Goal: Transaction & Acquisition: Purchase product/service

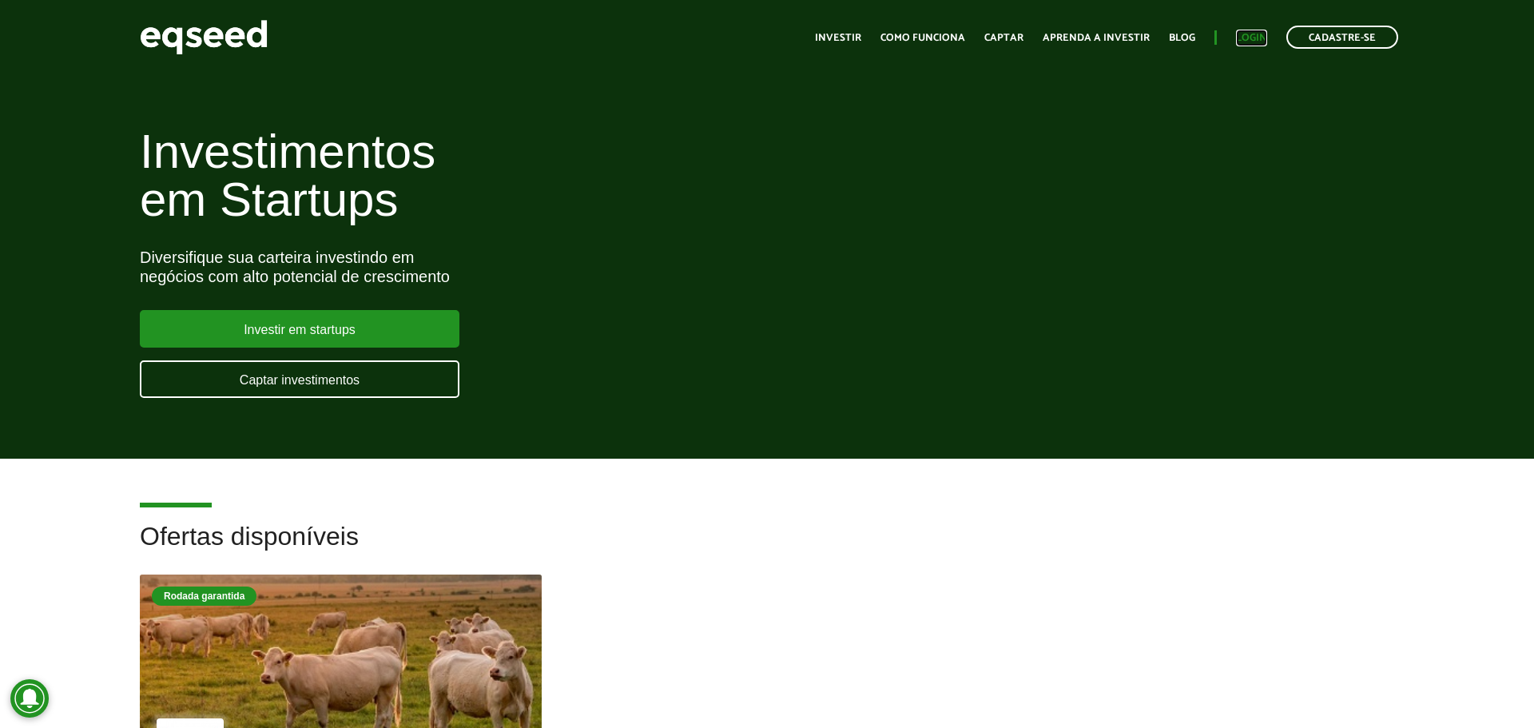
click at [1253, 37] on link "Login" at bounding box center [1251, 38] width 31 height 10
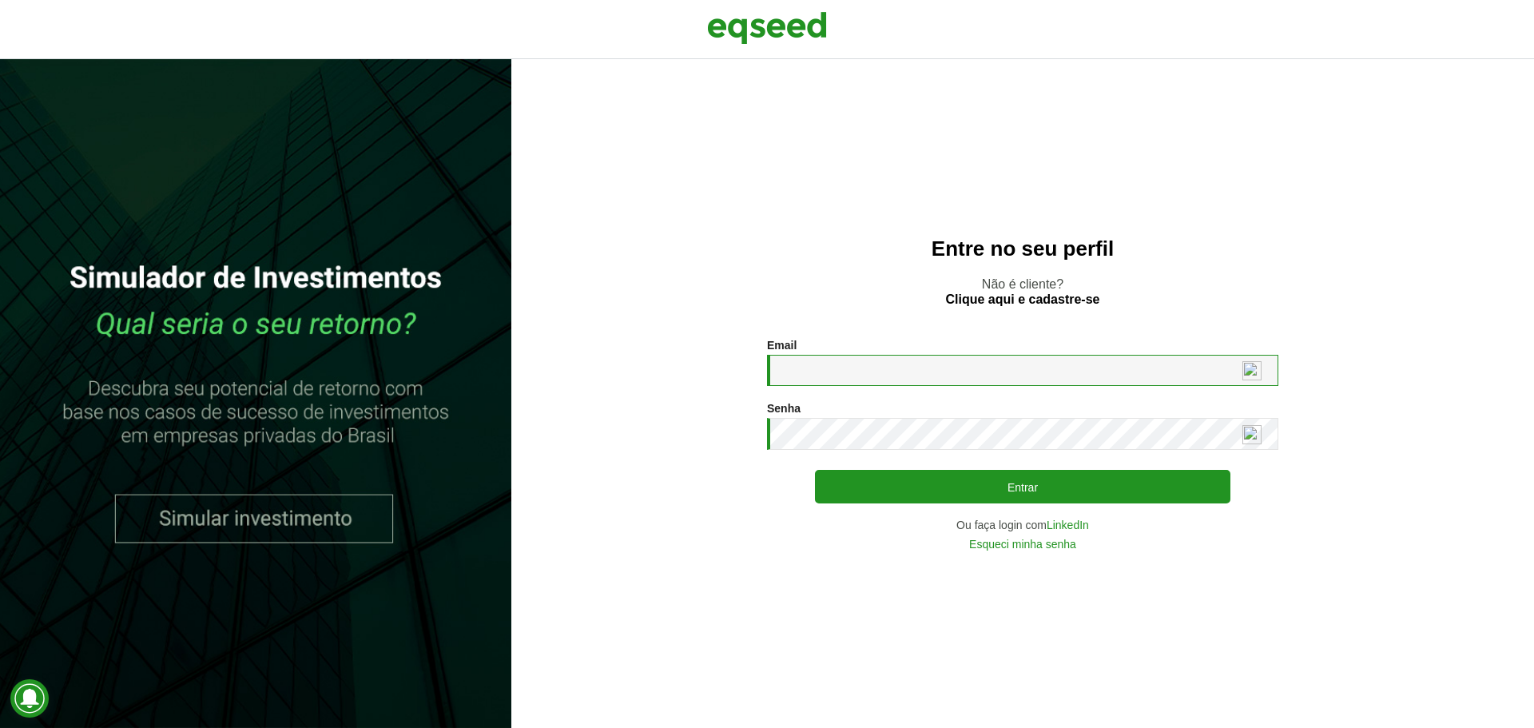
click at [875, 370] on input "Email *" at bounding box center [1022, 370] width 511 height 31
paste input "**********"
type input "**********"
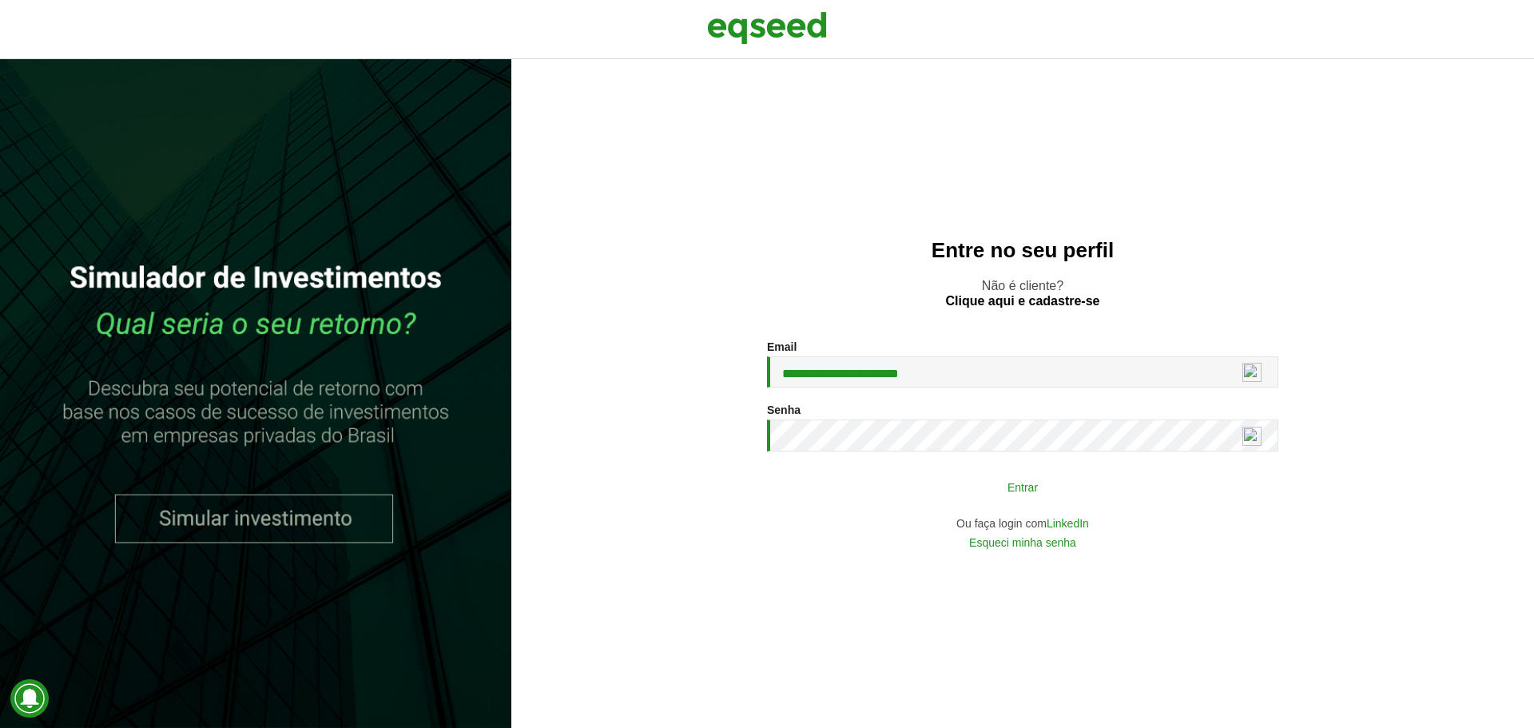
click at [880, 483] on button "Entrar" at bounding box center [1022, 486] width 415 height 30
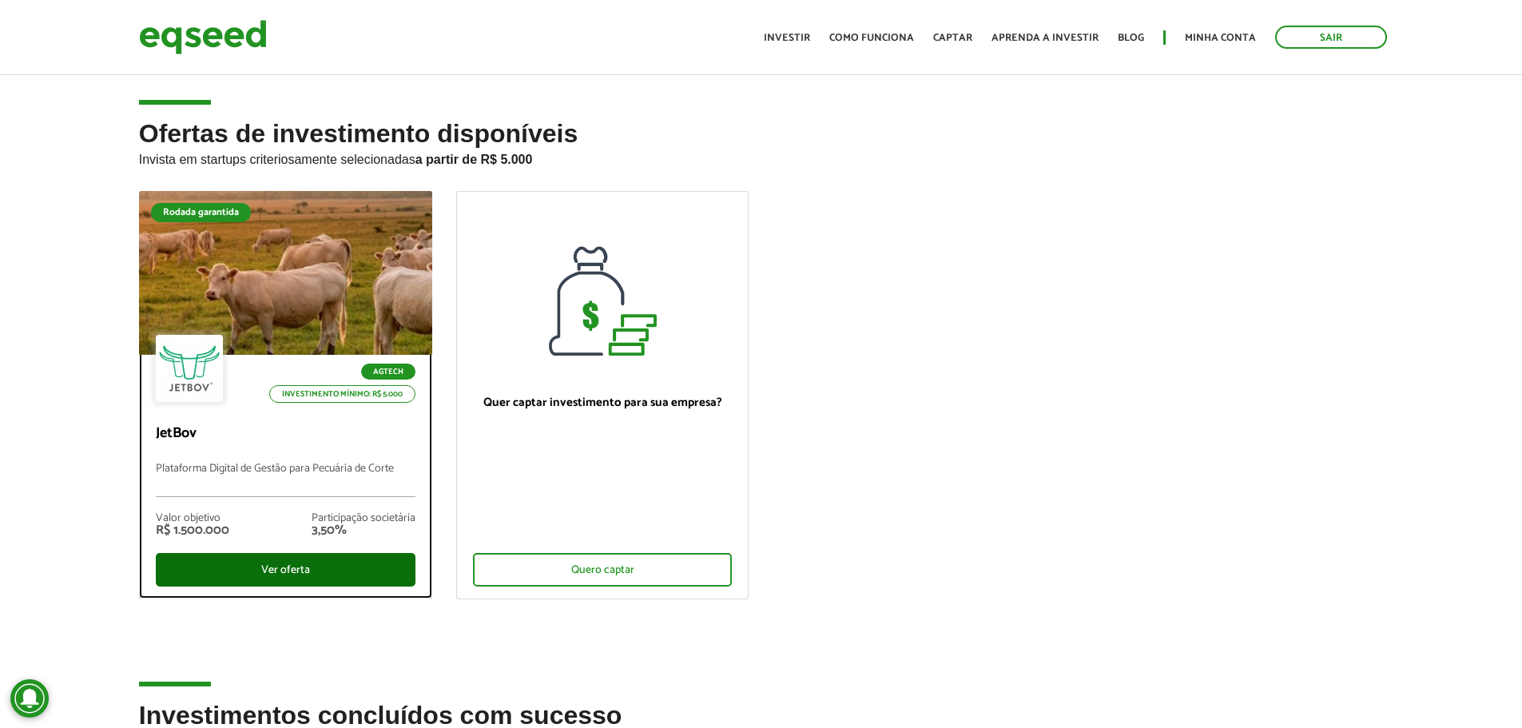
click at [350, 561] on div "Ver oferta" at bounding box center [286, 570] width 260 height 34
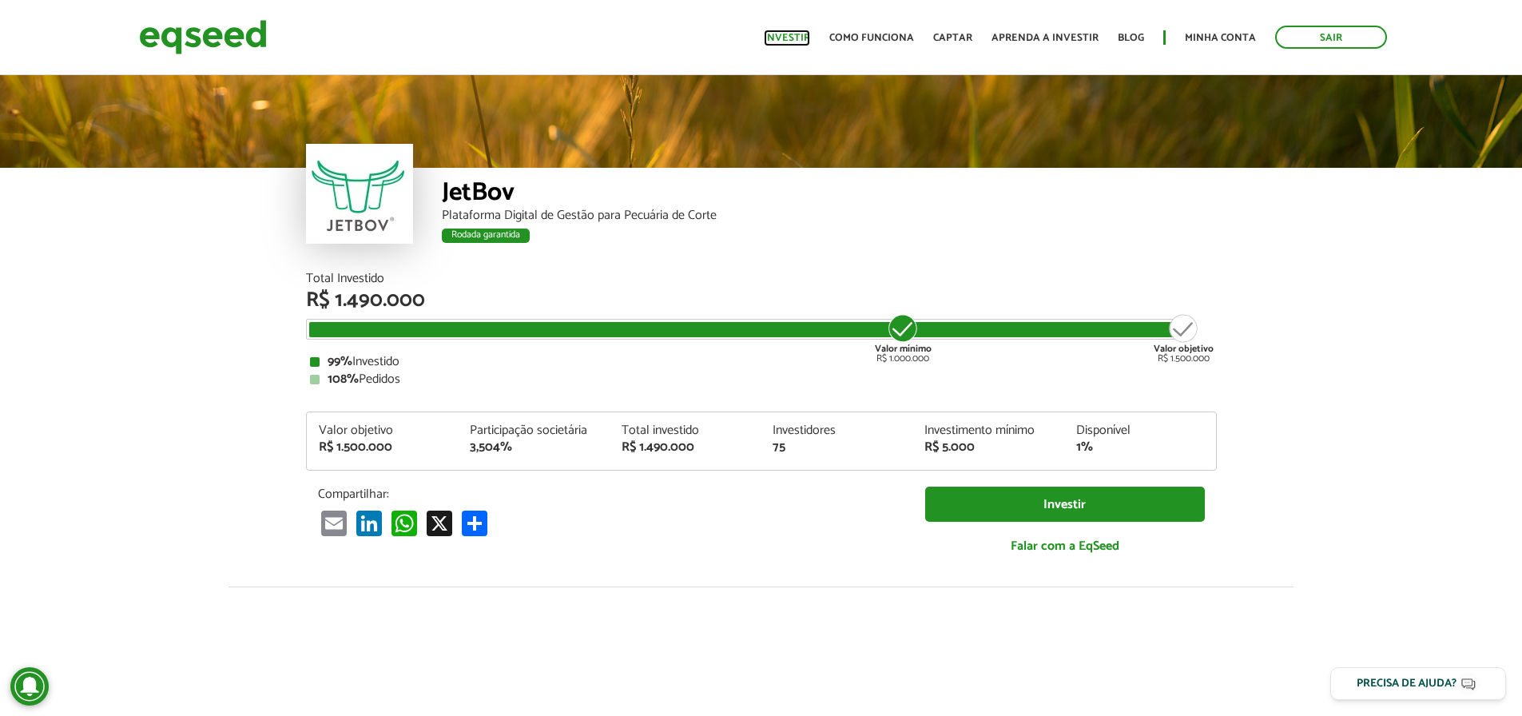
click at [788, 37] on link "Investir" at bounding box center [787, 38] width 46 height 10
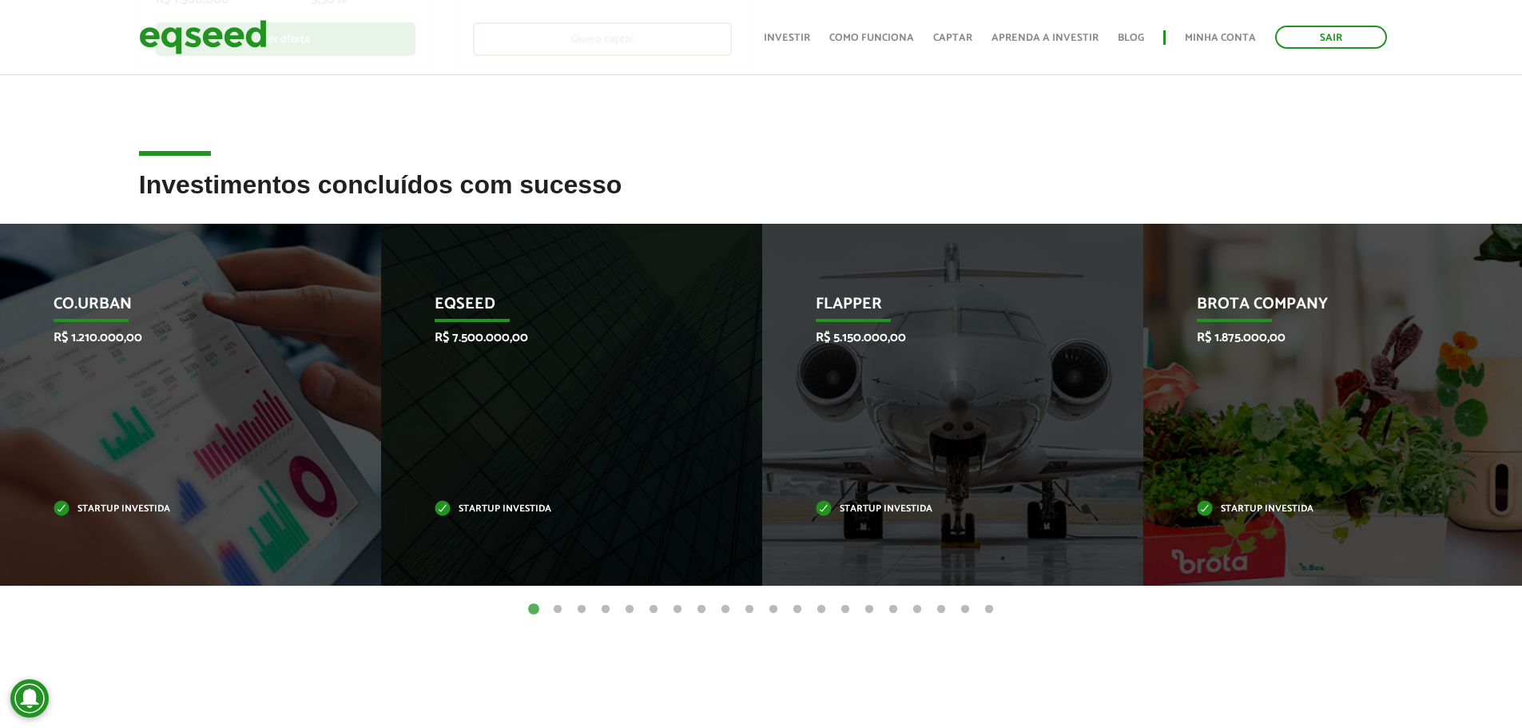
scroll to position [559, 0]
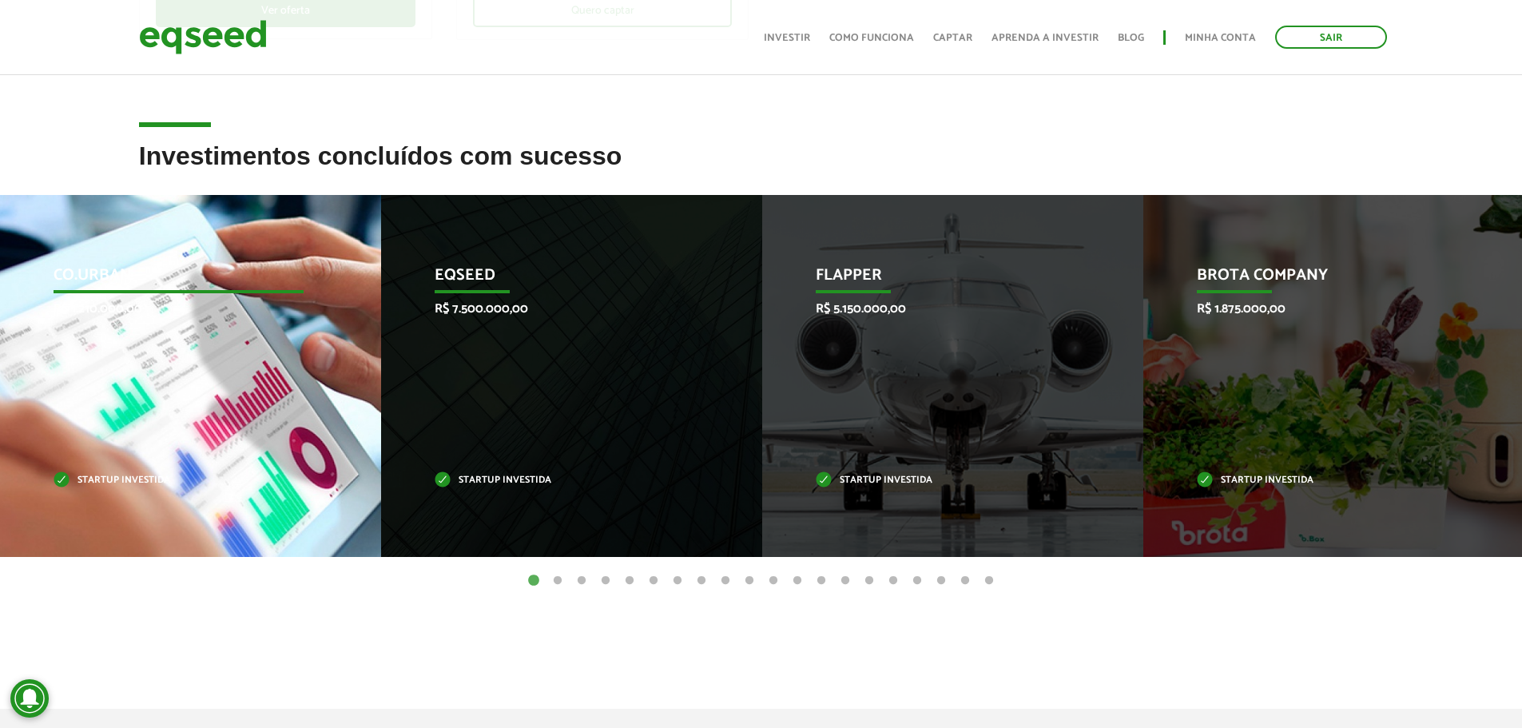
click at [219, 340] on div "Co.Urban R$ 1.210.000,00 Startup investida" at bounding box center [178, 376] width 357 height 362
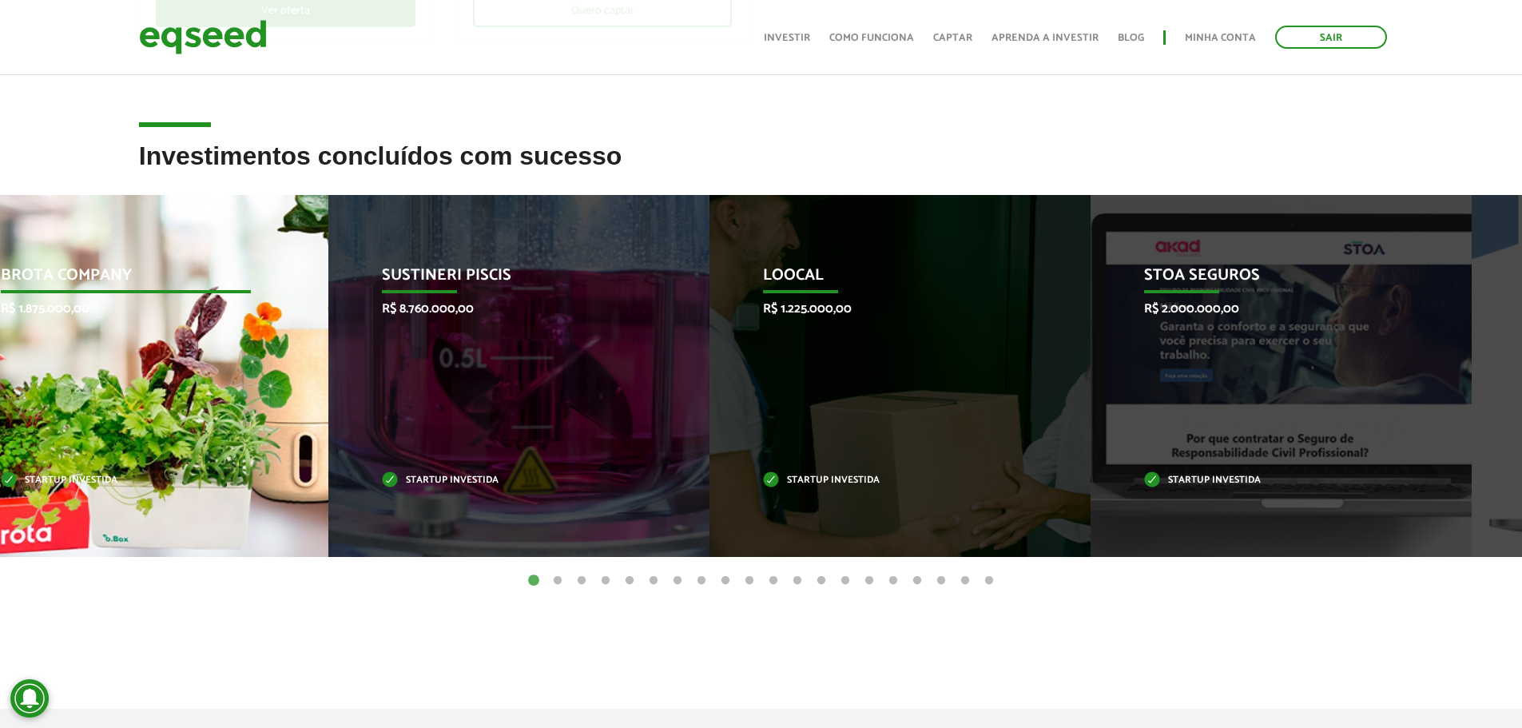
drag, startPoint x: 1357, startPoint y: 428, endPoint x: 117, endPoint y: 459, distance: 1240.4
click at [117, 459] on div "Brota Company R$ 1.875.000,00 Startup investida" at bounding box center [125, 376] width 357 height 362
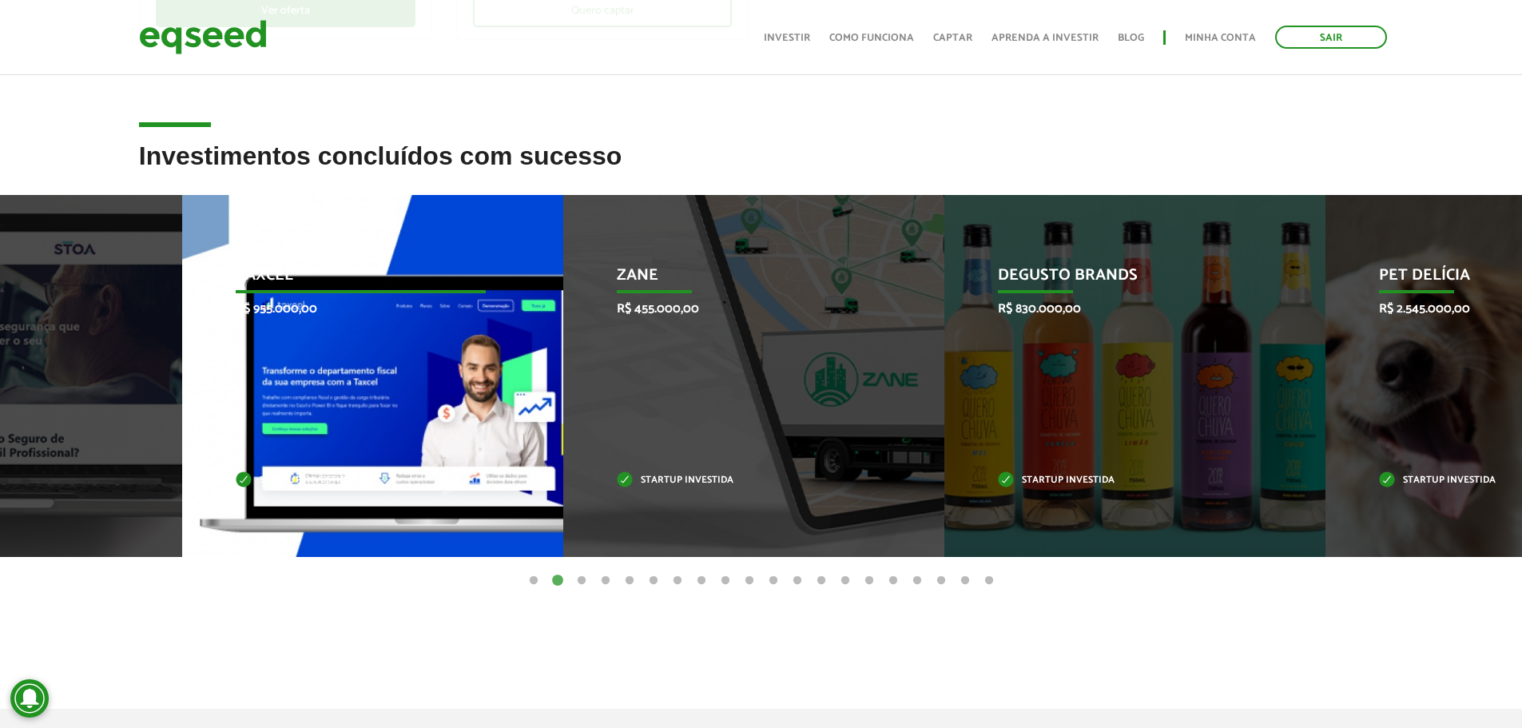
drag, startPoint x: 1251, startPoint y: 431, endPoint x: 209, endPoint y: 451, distance: 1042.1
click at [211, 451] on div "Taxcel R$ 955.000,00 Startup investida" at bounding box center [360, 376] width 357 height 362
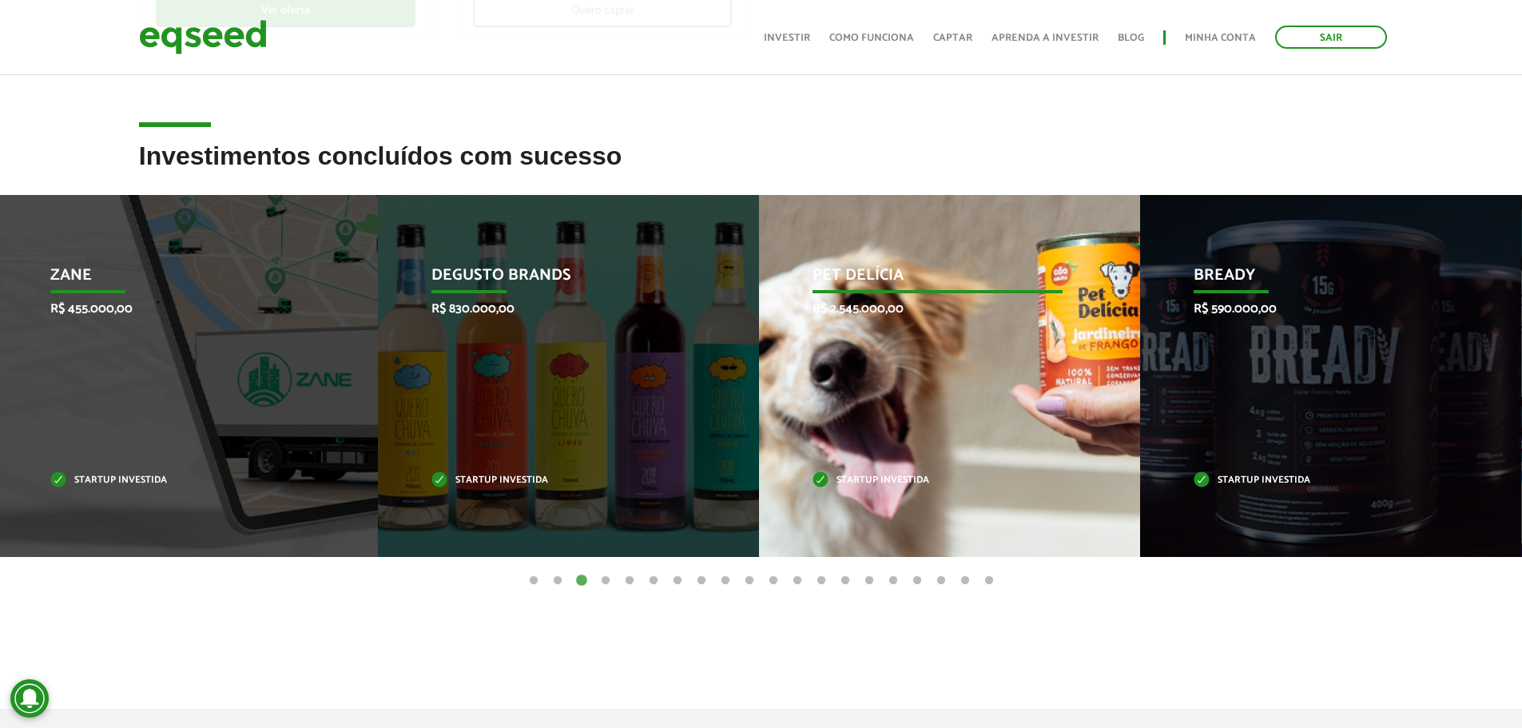
drag, startPoint x: 1057, startPoint y: 423, endPoint x: 610, endPoint y: 428, distance: 447.5
click at [759, 429] on div "Pet Delícia R$ 2.545.000,00 Startup investida" at bounding box center [937, 376] width 357 height 362
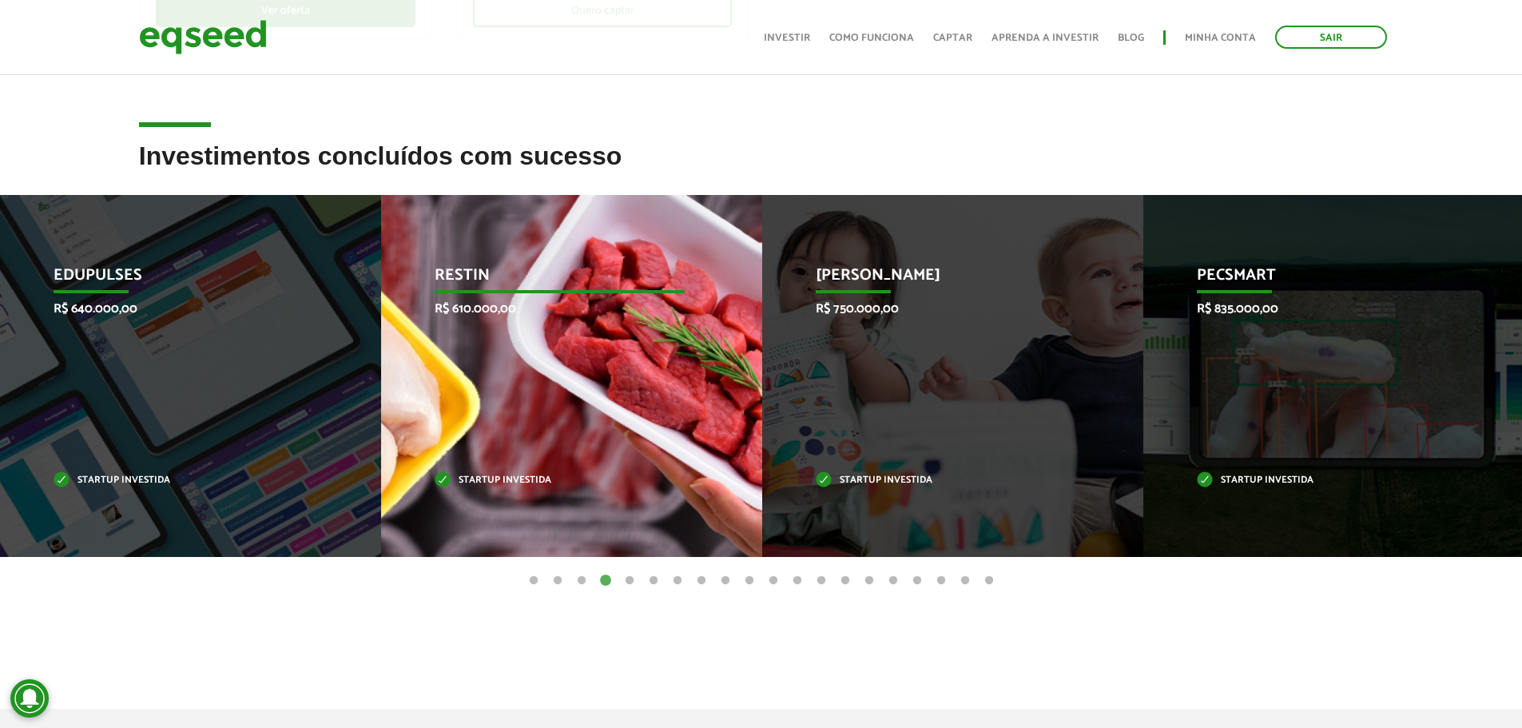
drag, startPoint x: 729, startPoint y: 401, endPoint x: 1056, endPoint y: 405, distance: 327.6
click at [738, 401] on div "Restin R$ 610.000,00 Startup investida" at bounding box center [559, 376] width 357 height 362
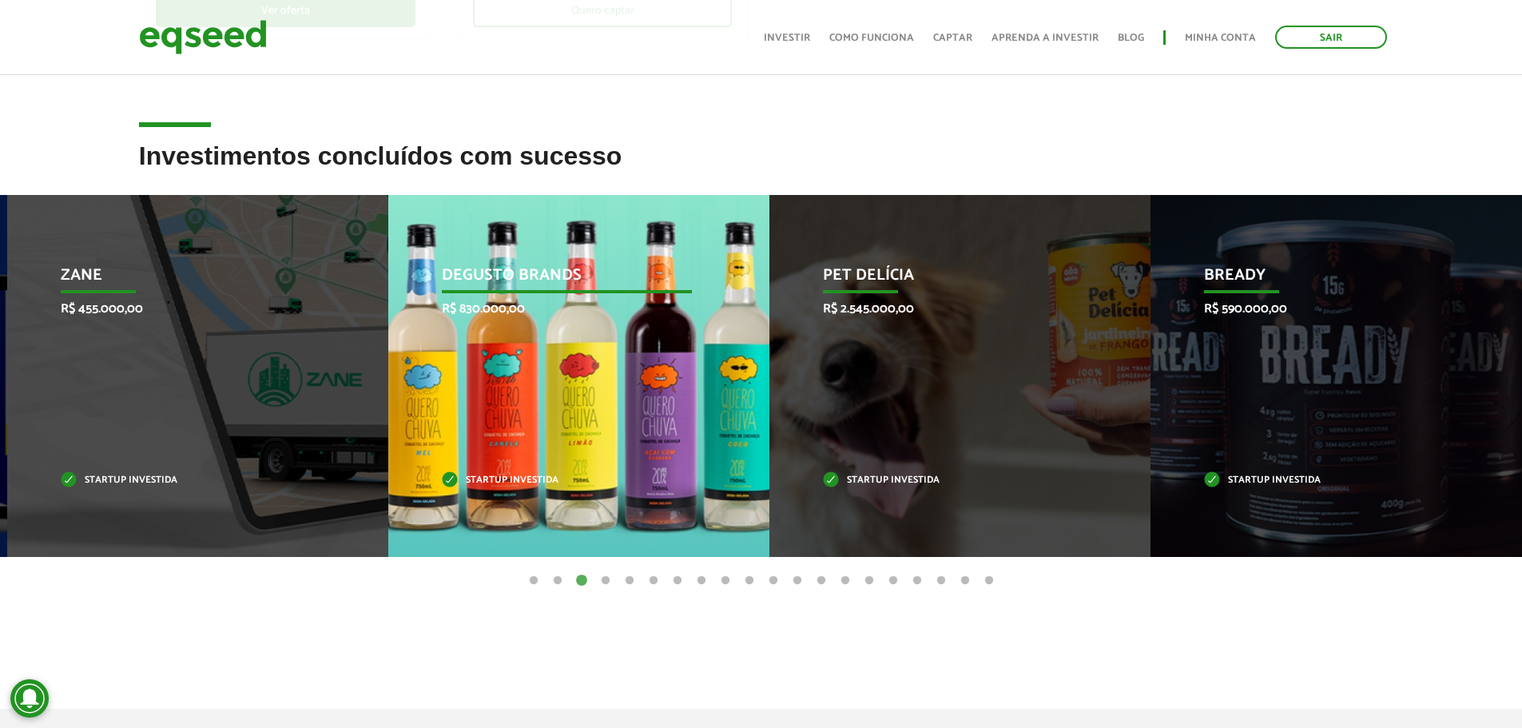
drag, startPoint x: 476, startPoint y: 405, endPoint x: 1061, endPoint y: 407, distance: 584.9
click at [745, 399] on div "Degusto Brands R$ 830.000,00 Startup investida" at bounding box center [566, 376] width 357 height 362
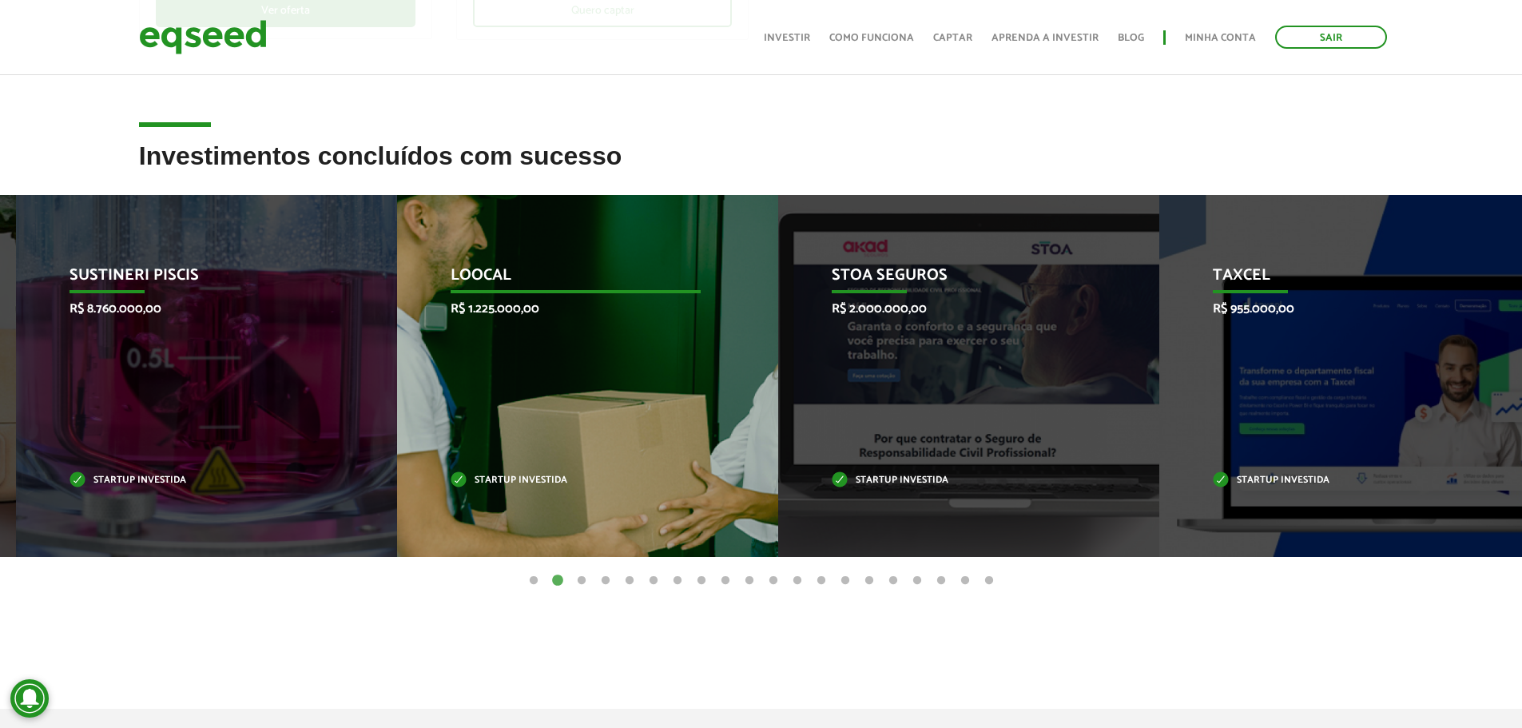
drag, startPoint x: 538, startPoint y: 411, endPoint x: 1509, endPoint y: 411, distance: 971.6
click at [754, 411] on div "Loocal R$ 1.225.000,00 Startup investida" at bounding box center [575, 376] width 357 height 362
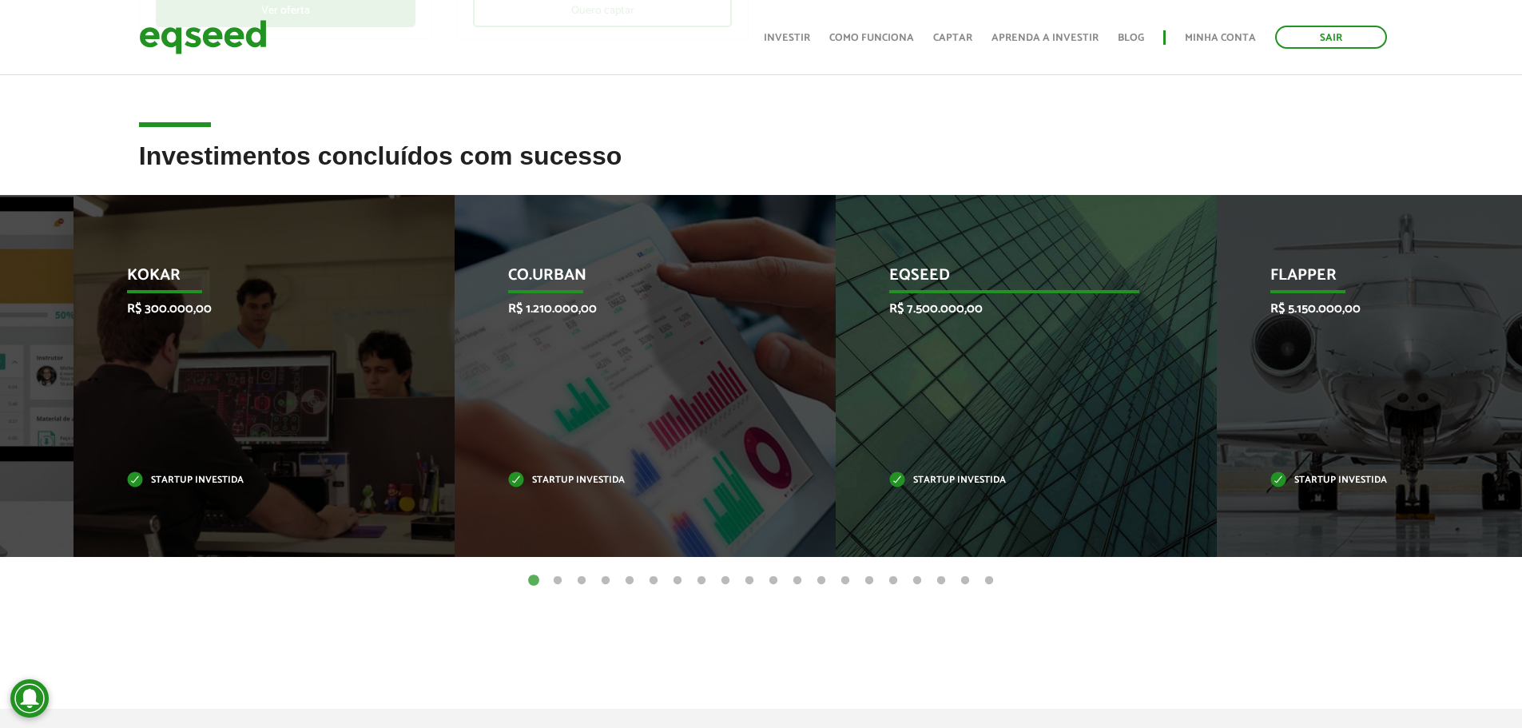
drag, startPoint x: 987, startPoint y: 422, endPoint x: 1159, endPoint y: 435, distance: 172.3
click at [1140, 434] on div "EqSeed R$ 7.500.000,00 Startup investida" at bounding box center [1014, 376] width 357 height 362
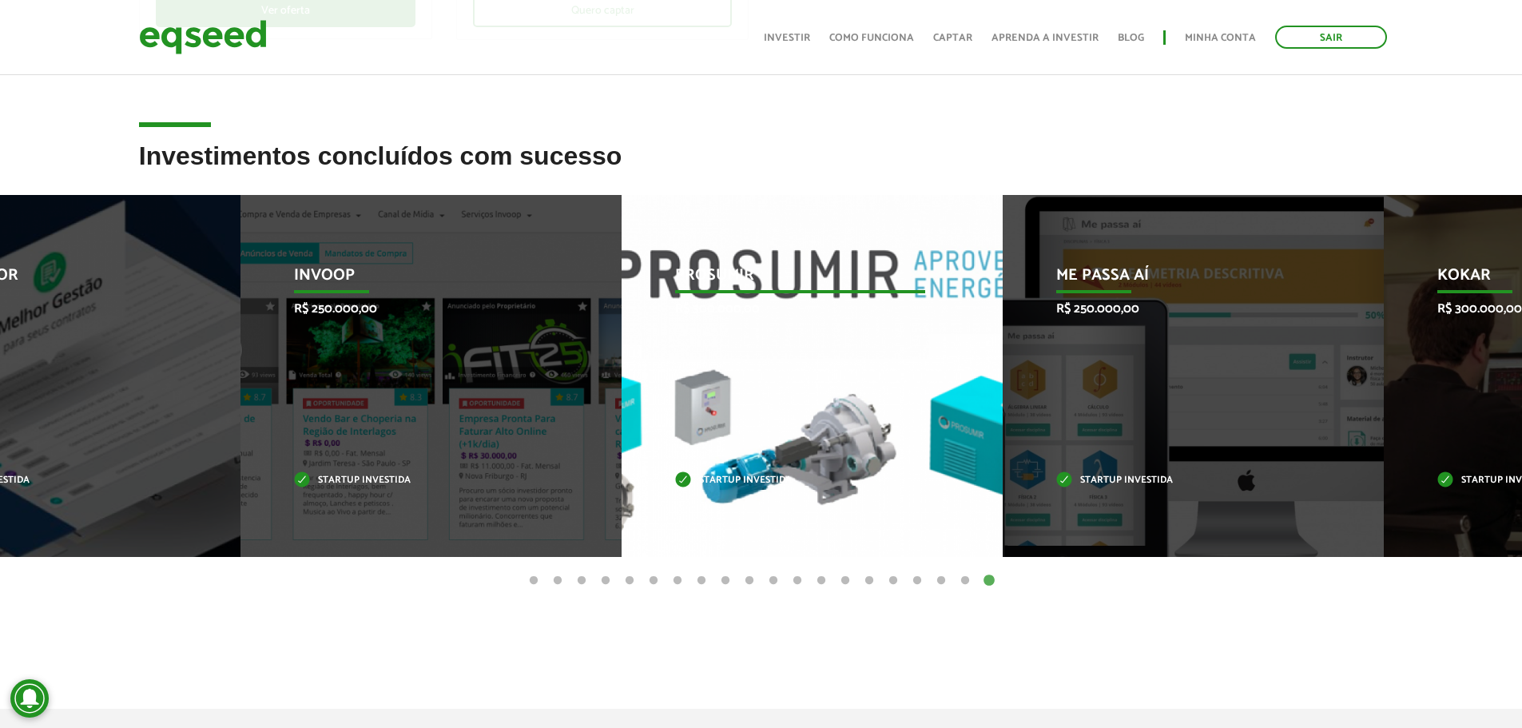
drag, startPoint x: 663, startPoint y: 371, endPoint x: 1187, endPoint y: 403, distance: 525.1
click at [979, 402] on div "Prosumir R$ 300.000,00 Startup investida" at bounding box center [800, 376] width 357 height 362
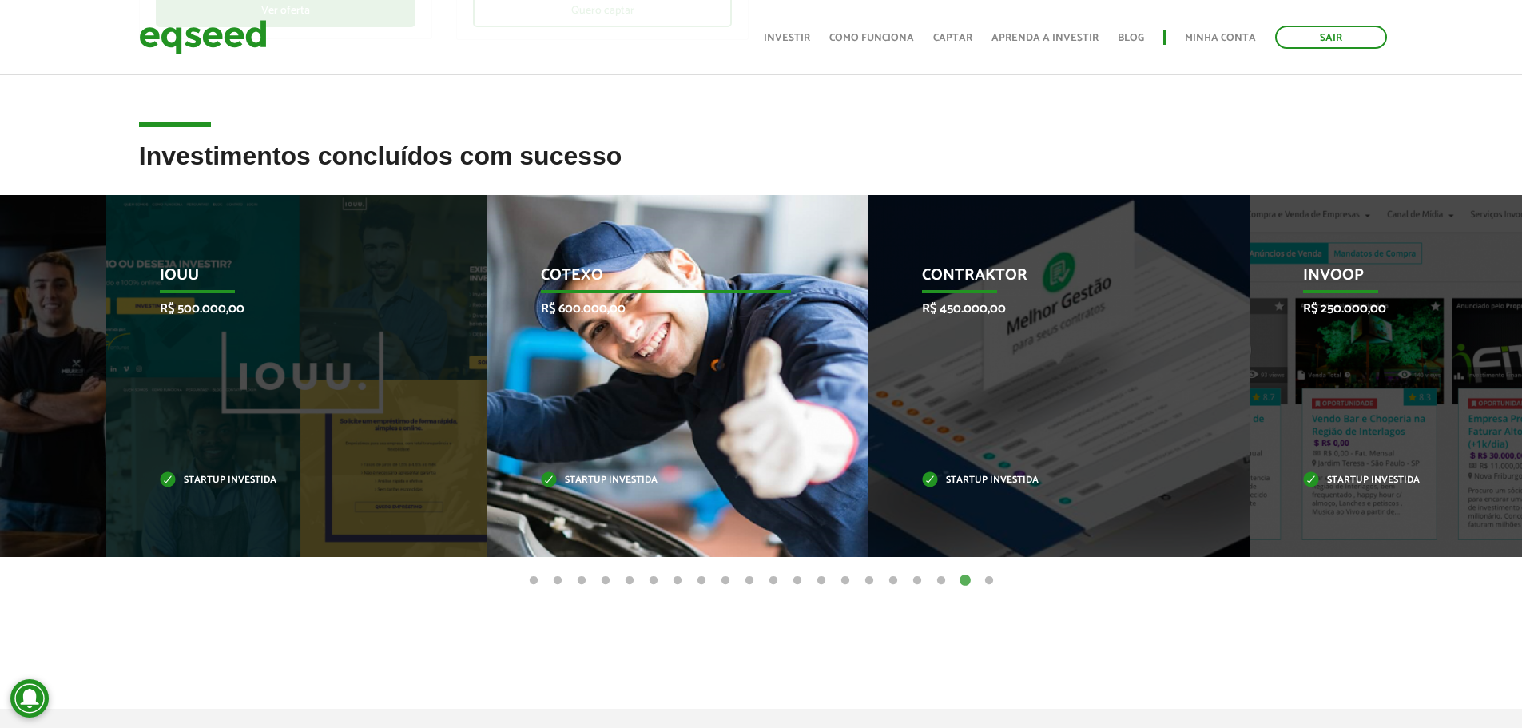
drag, startPoint x: 920, startPoint y: 372, endPoint x: 478, endPoint y: 366, distance: 442.7
click at [560, 376] on div "Cotexo R$ 600.000,00 Startup investida" at bounding box center [665, 376] width 357 height 362
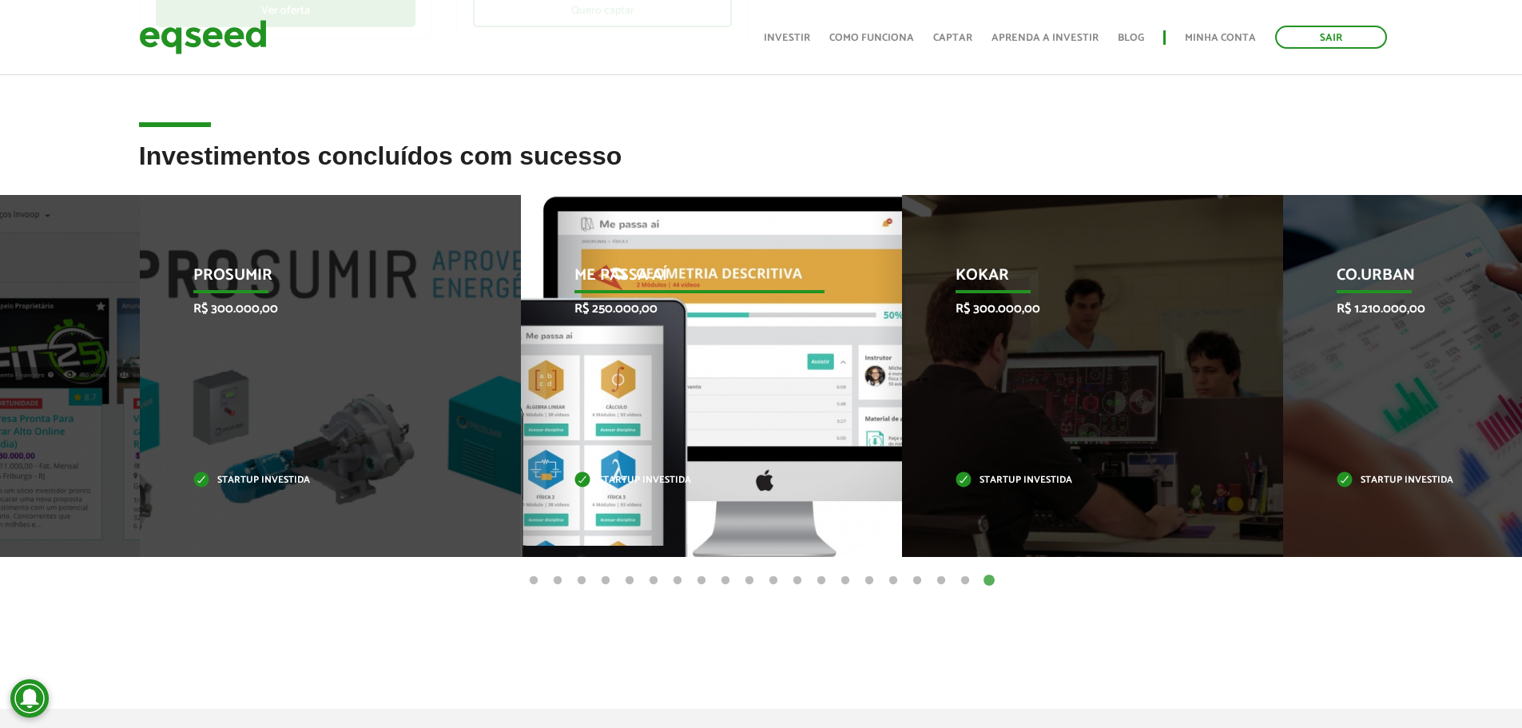
drag, startPoint x: 817, startPoint y: 378, endPoint x: 513, endPoint y: 388, distance: 303.8
click at [529, 392] on div "Me Passa Aí R$ 250.000,00 Startup investida" at bounding box center [699, 376] width 357 height 362
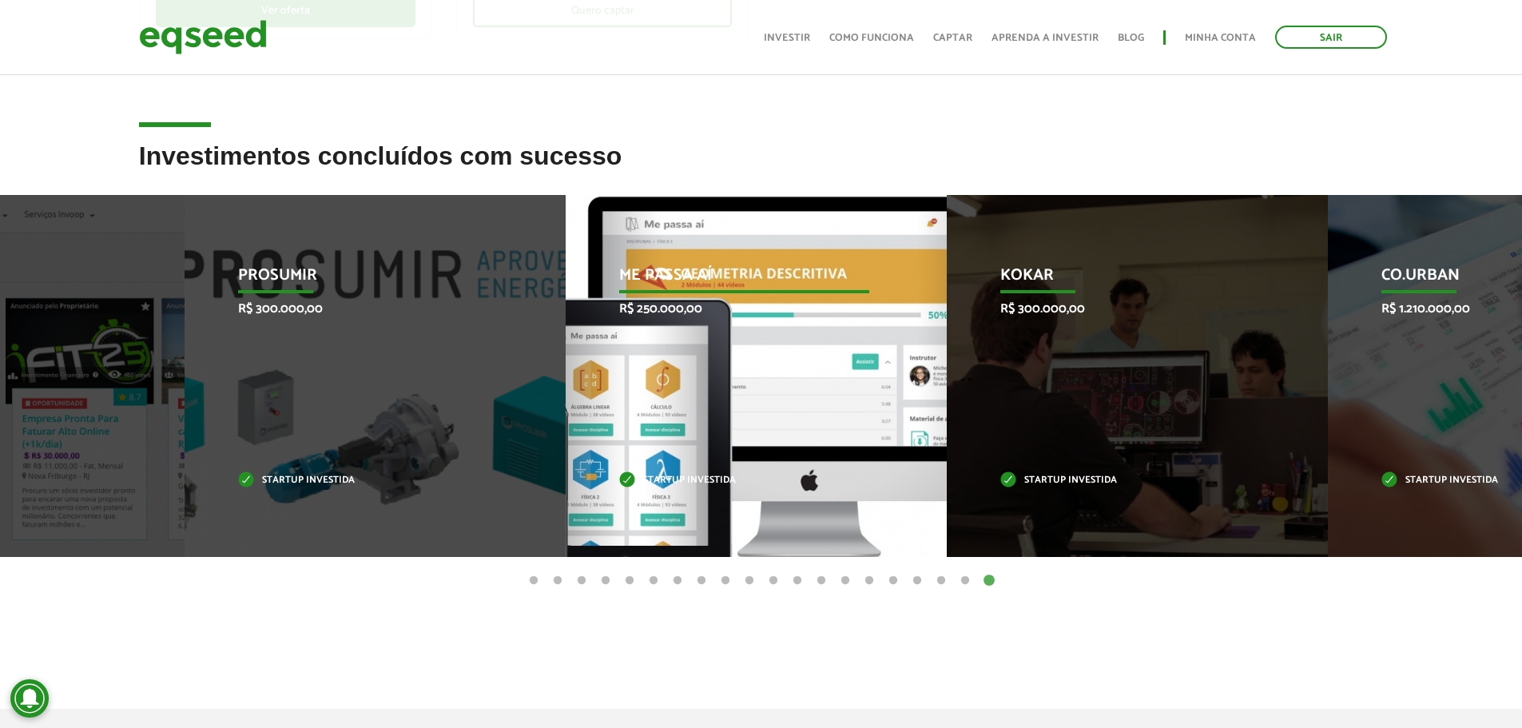
drag, startPoint x: 607, startPoint y: 405, endPoint x: 206, endPoint y: 392, distance: 401.3
click at [566, 398] on div "Me Passa Aí R$ 250.000,00 Startup investida" at bounding box center [744, 376] width 357 height 362
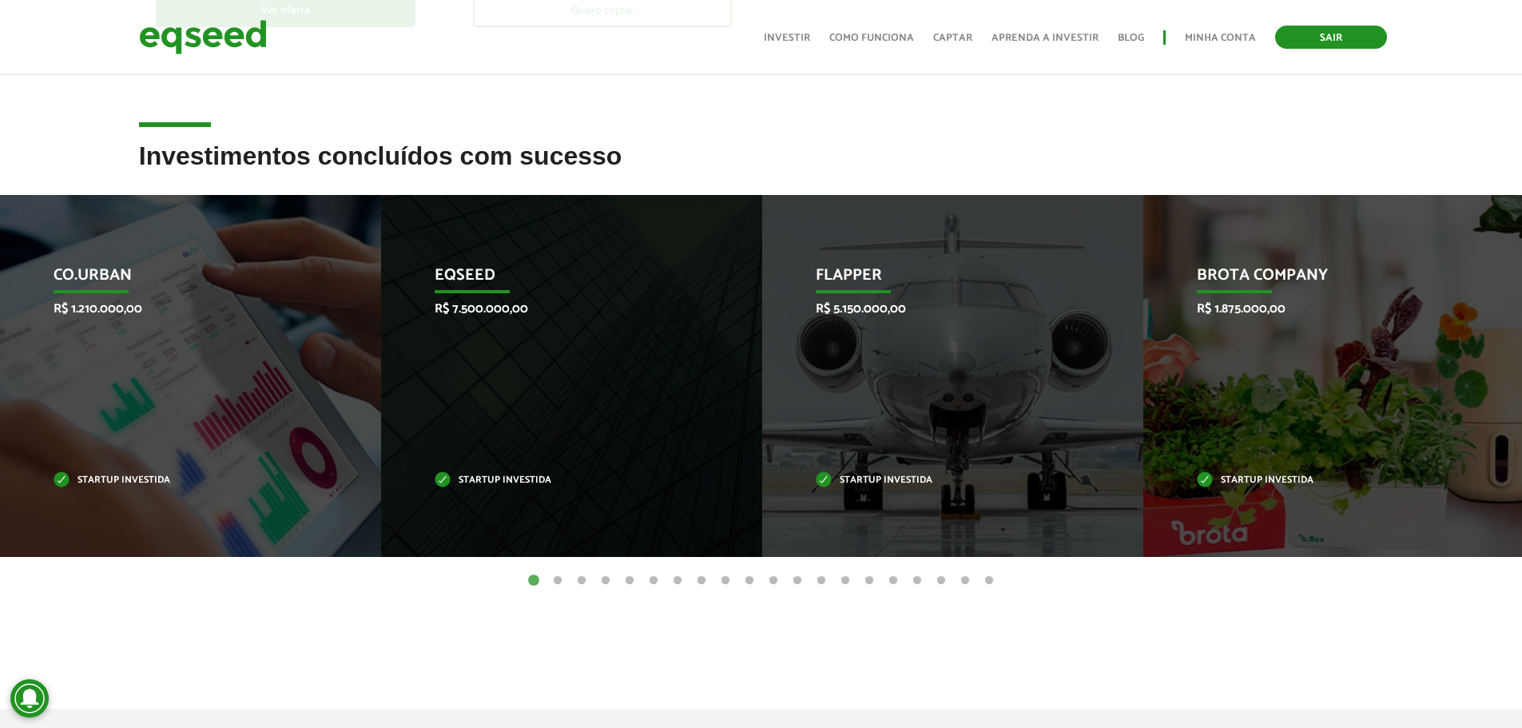
click at [1306, 31] on link "Sair" at bounding box center [1331, 37] width 112 height 23
